Goal: Find specific page/section: Find specific page/section

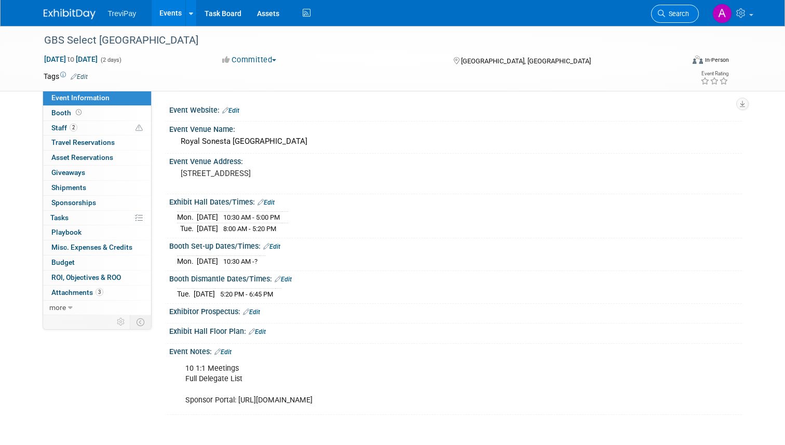
click at [673, 19] on link "Search" at bounding box center [675, 14] width 48 height 18
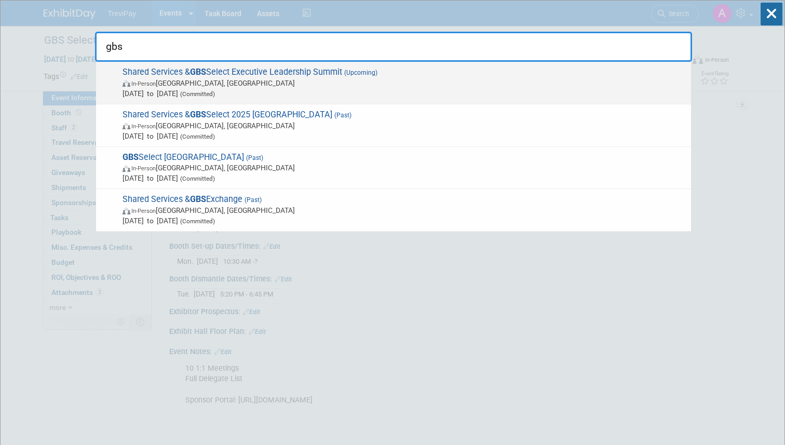
type input "gbs"
click at [423, 90] on span "Sep 14, 2025 to Sep 16, 2025 (Committed)" at bounding box center [404, 93] width 563 height 10
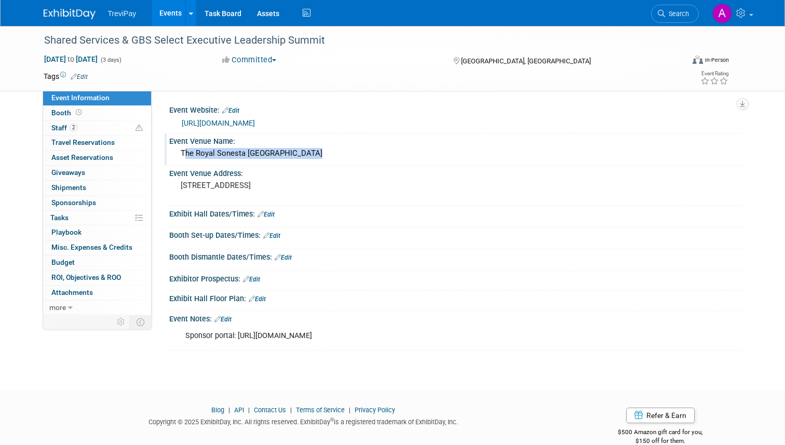
drag, startPoint x: 319, startPoint y: 158, endPoint x: 172, endPoint y: 156, distance: 147.5
click at [172, 156] on div "The Royal Sonesta [GEOGRAPHIC_DATA]" at bounding box center [455, 153] width 573 height 17
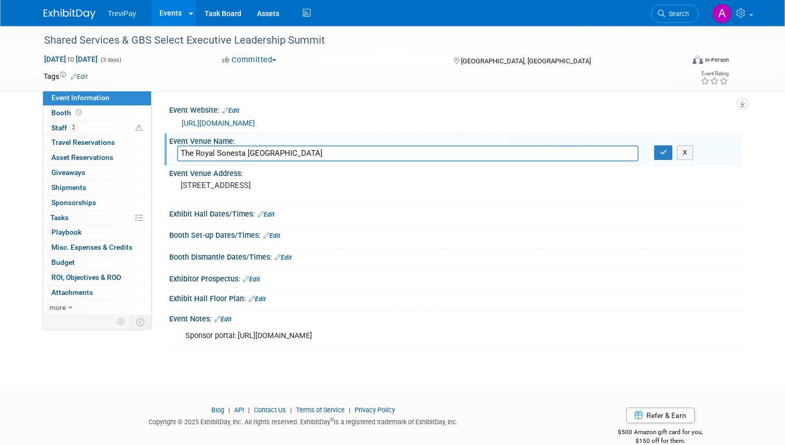
click at [253, 152] on input "The Royal Sonesta [GEOGRAPHIC_DATA]" at bounding box center [408, 153] width 462 height 16
